Goal: Find specific page/section: Find specific page/section

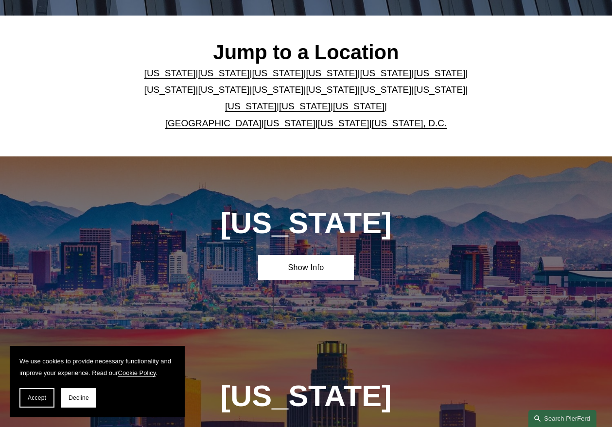
scroll to position [272, 0]
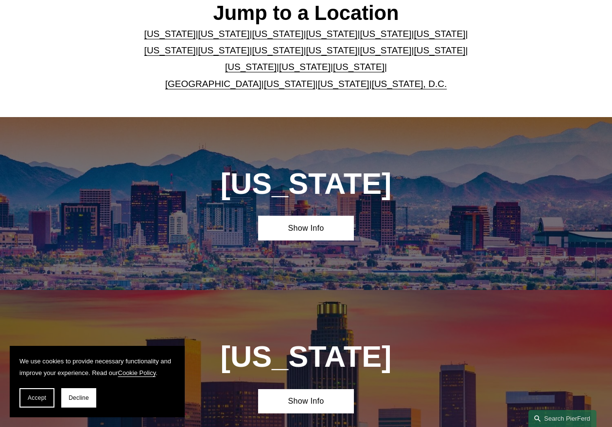
click at [258, 30] on link "[US_STATE]" at bounding box center [277, 34] width 51 height 10
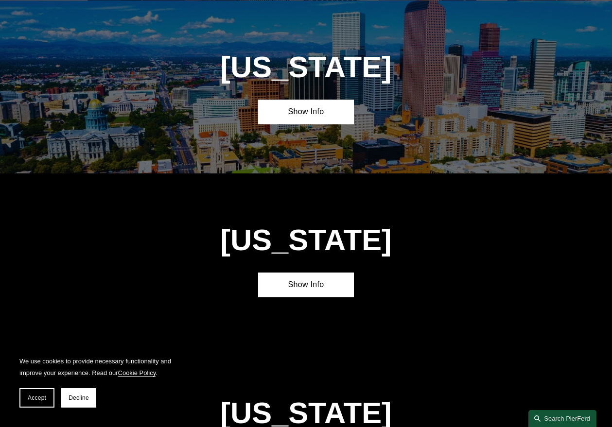
scroll to position [735, 0]
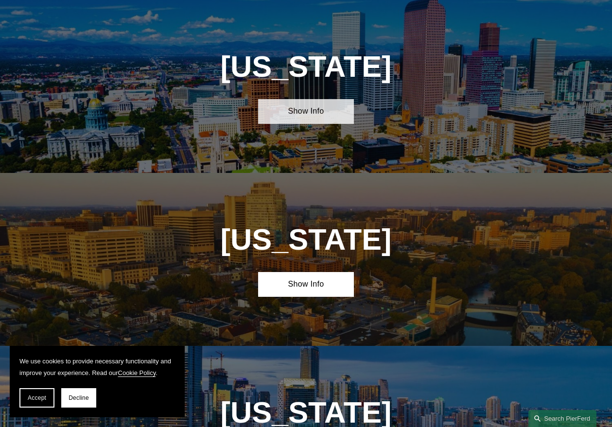
click at [287, 120] on link "Show Info" at bounding box center [306, 111] width 96 height 25
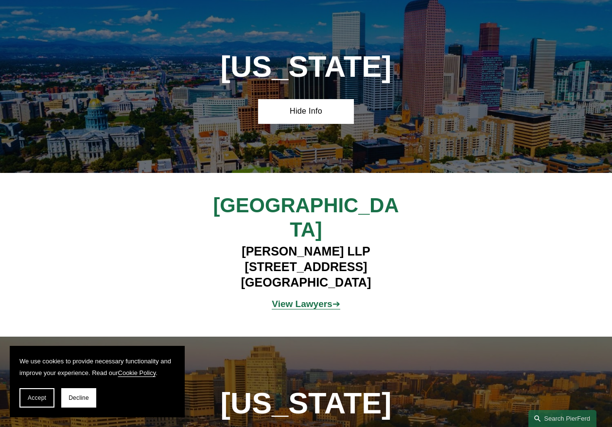
scroll to position [742, 0]
